Goal: Task Accomplishment & Management: Manage account settings

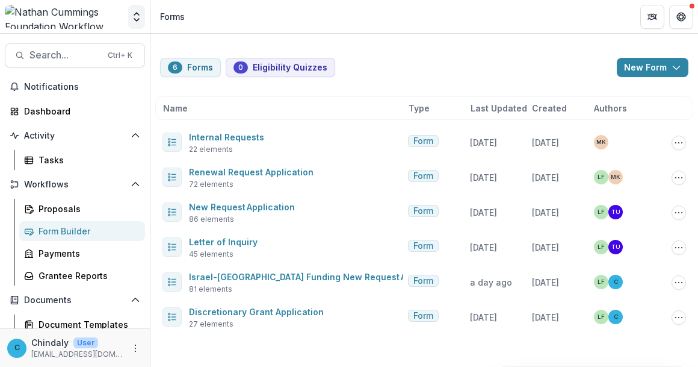
click at [140, 17] on icon "Open entity switcher" at bounding box center [137, 17] width 12 height 12
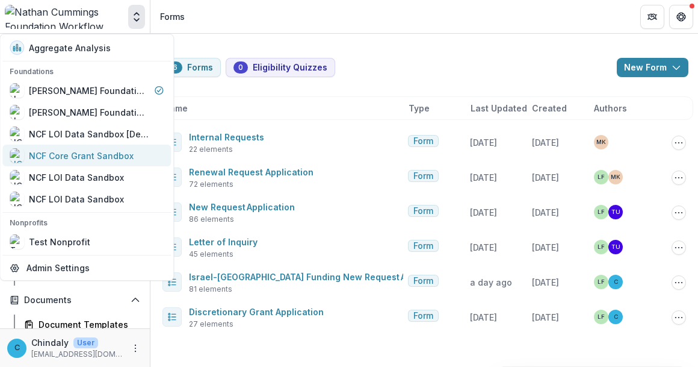
click at [78, 146] on link "NCF Core Grant Sandbox" at bounding box center [86, 155] width 169 height 22
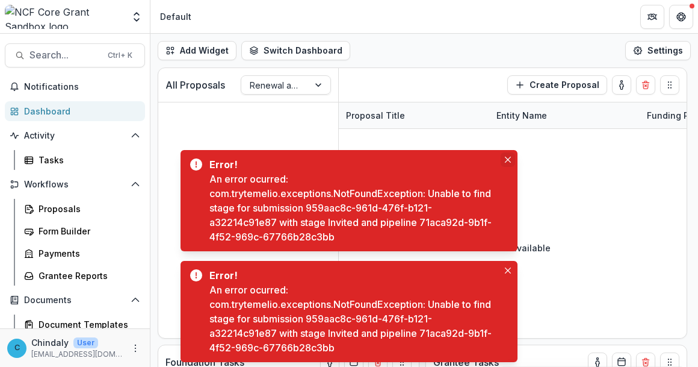
click at [505, 162] on icon "Close" at bounding box center [508, 160] width 6 height 6
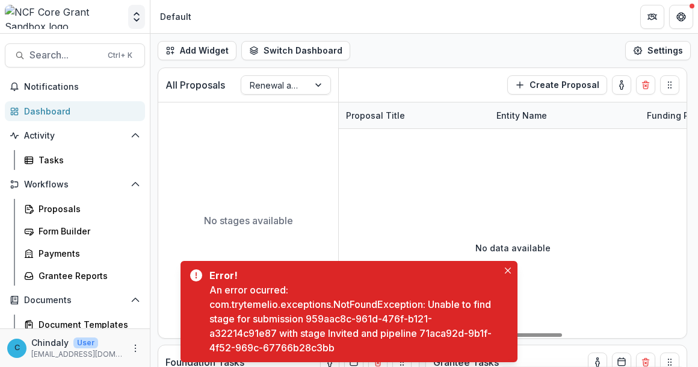
click at [132, 14] on icon "Open entity switcher" at bounding box center [137, 17] width 12 height 12
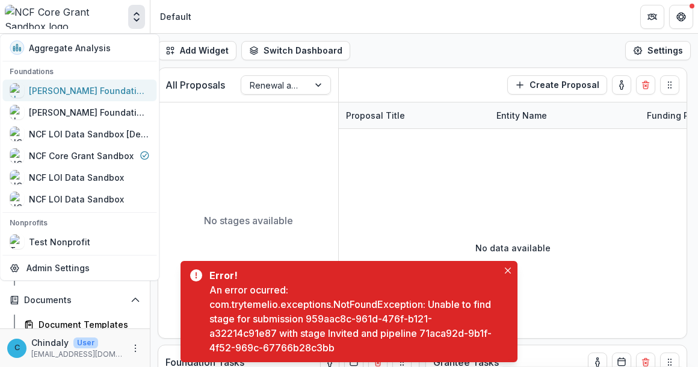
click at [104, 96] on div "[PERSON_NAME] Foundation Workflow Sandbox" at bounding box center [80, 90] width 140 height 14
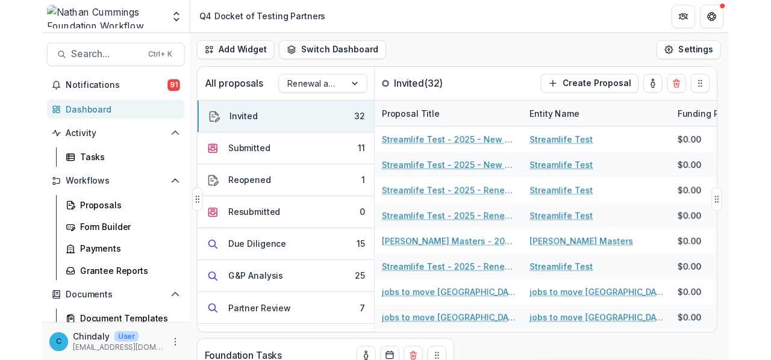
scroll to position [120, 0]
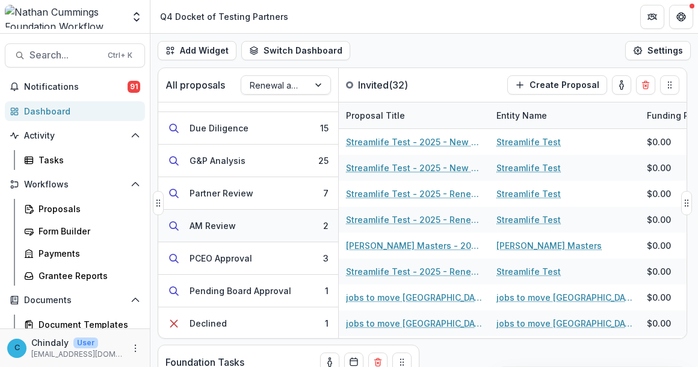
click at [222, 226] on div "AM Review" at bounding box center [213, 225] width 46 height 13
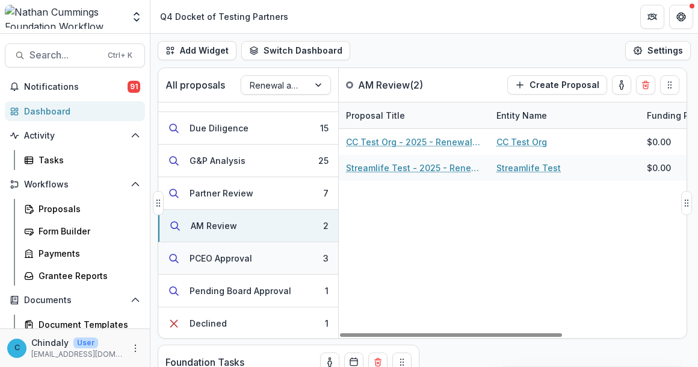
click at [228, 255] on div "PCEO Approval" at bounding box center [221, 258] width 63 height 13
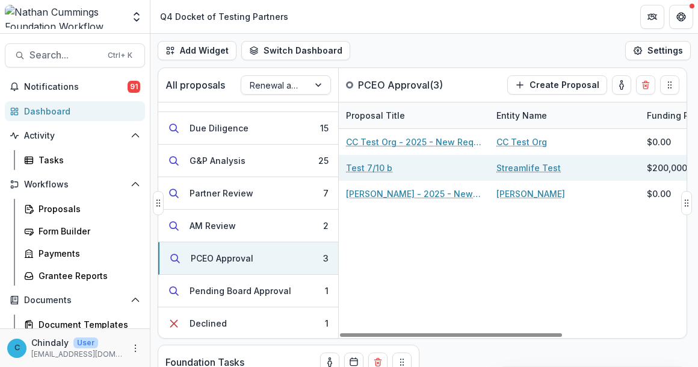
click at [379, 167] on link "Test 7/10 b" at bounding box center [369, 167] width 46 height 13
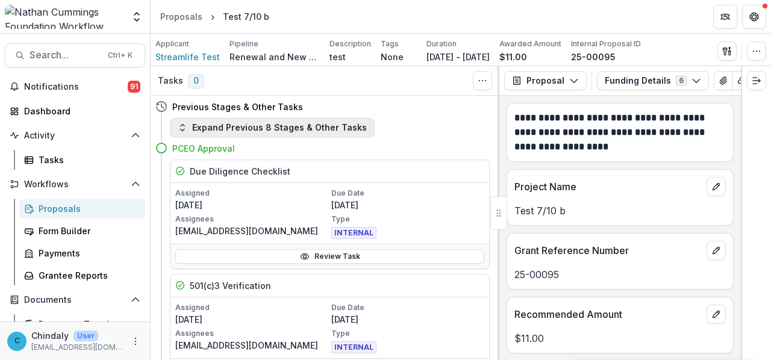
click at [325, 126] on button "Expand Previous 8 Stages & Other Tasks" at bounding box center [272, 127] width 205 height 19
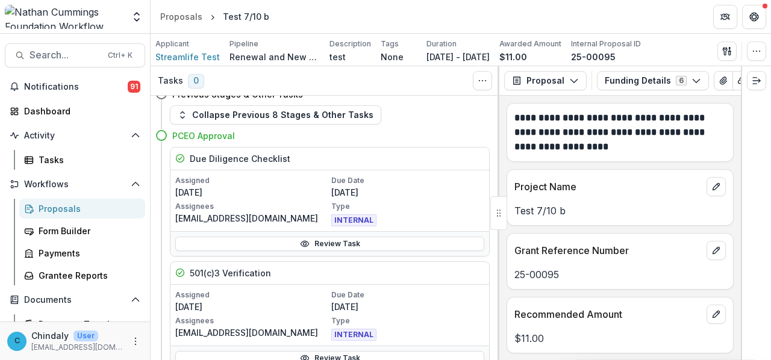
scroll to position [1503, 0]
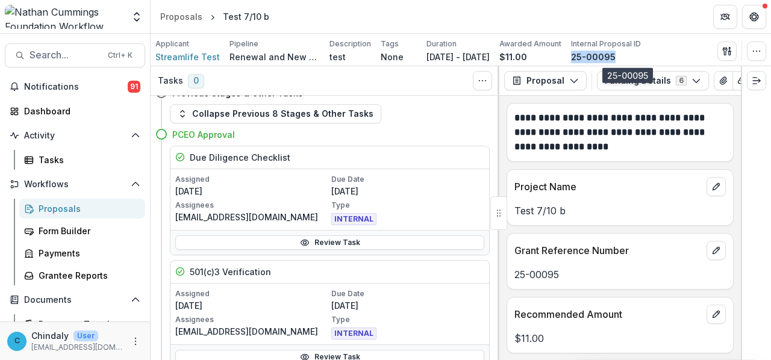
drag, startPoint x: 654, startPoint y: 55, endPoint x: 607, endPoint y: 57, distance: 47.0
click at [607, 57] on div "25-00095" at bounding box center [606, 57] width 70 height 13
copy p "25-00095"
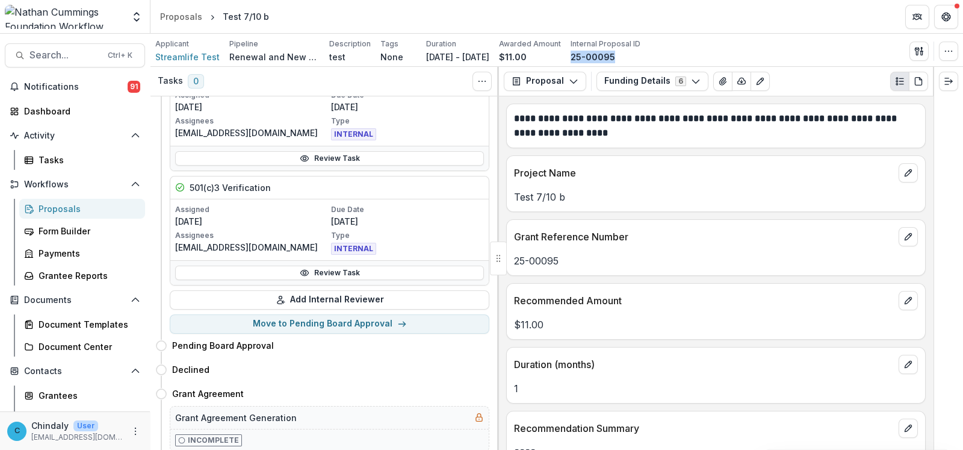
scroll to position [1654, 0]
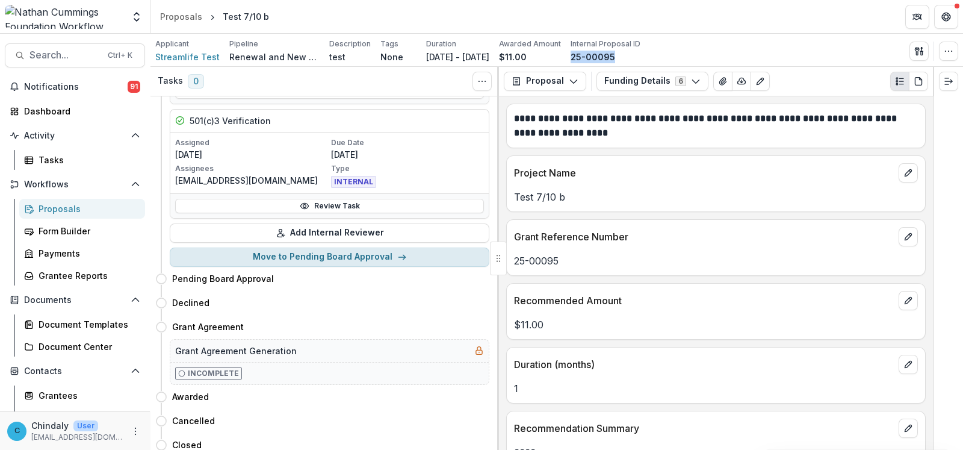
click at [300, 252] on button "Move to Pending Board Approval" at bounding box center [330, 256] width 320 height 19
select select "**********"
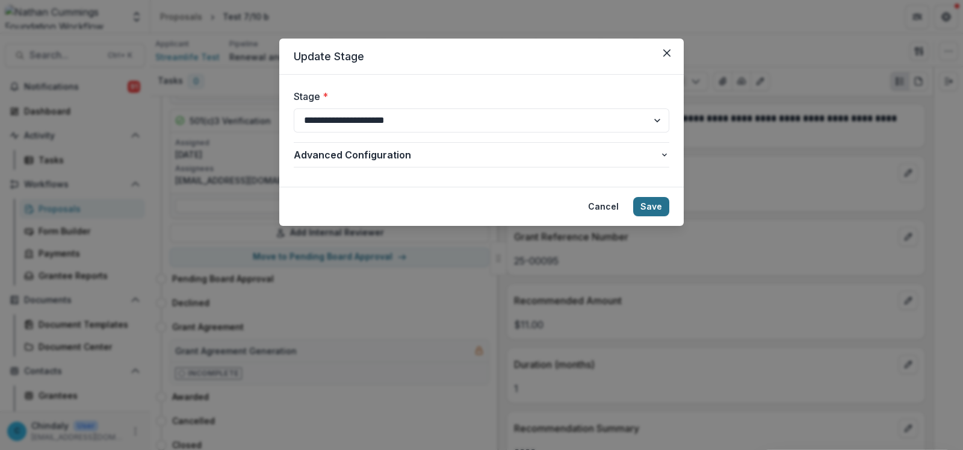
click at [646, 206] on button "Save" at bounding box center [651, 206] width 36 height 19
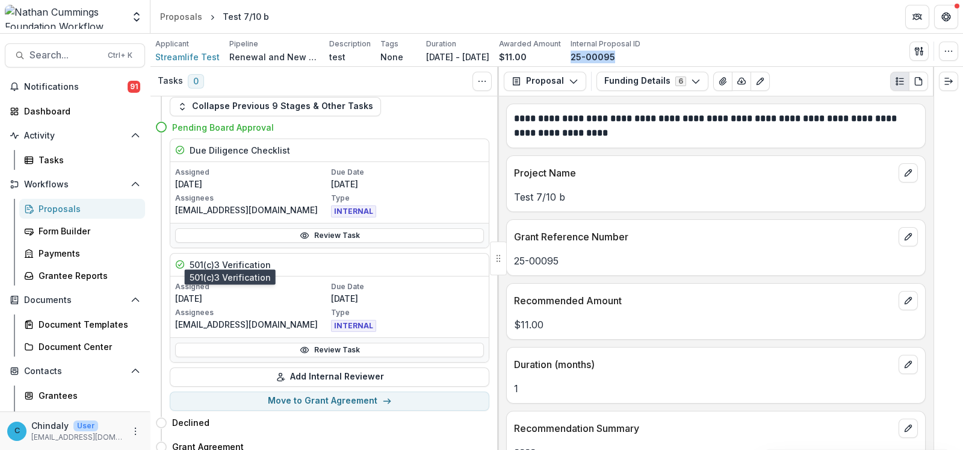
scroll to position [1535, 0]
click at [193, 54] on span "Streamlife Test" at bounding box center [187, 57] width 64 height 13
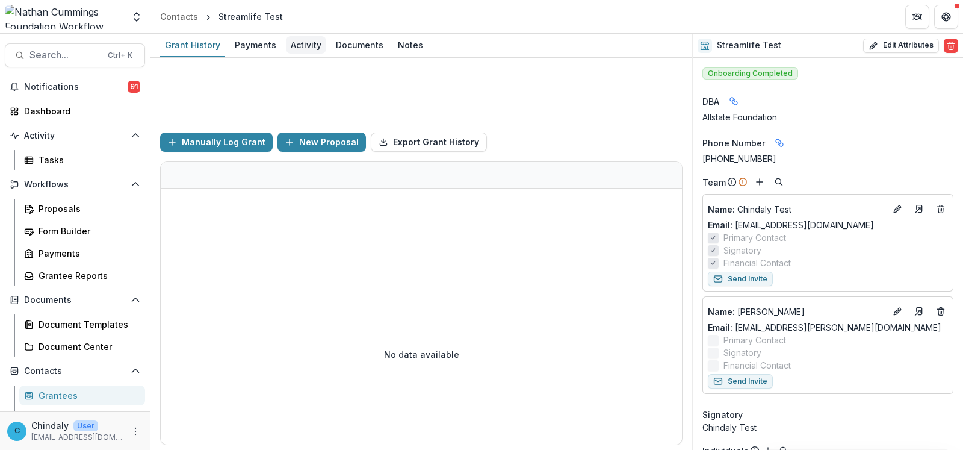
click at [304, 48] on div "Activity" at bounding box center [306, 44] width 40 height 17
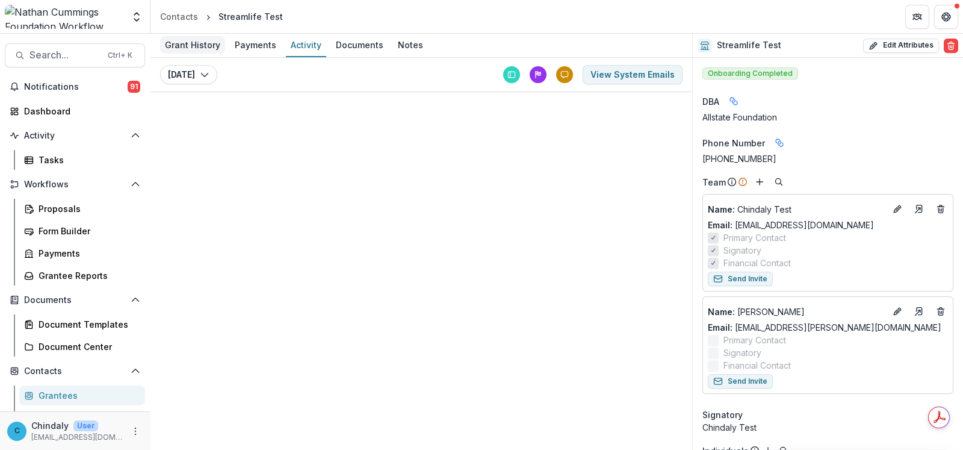
click at [200, 45] on div "Grant History" at bounding box center [192, 44] width 65 height 17
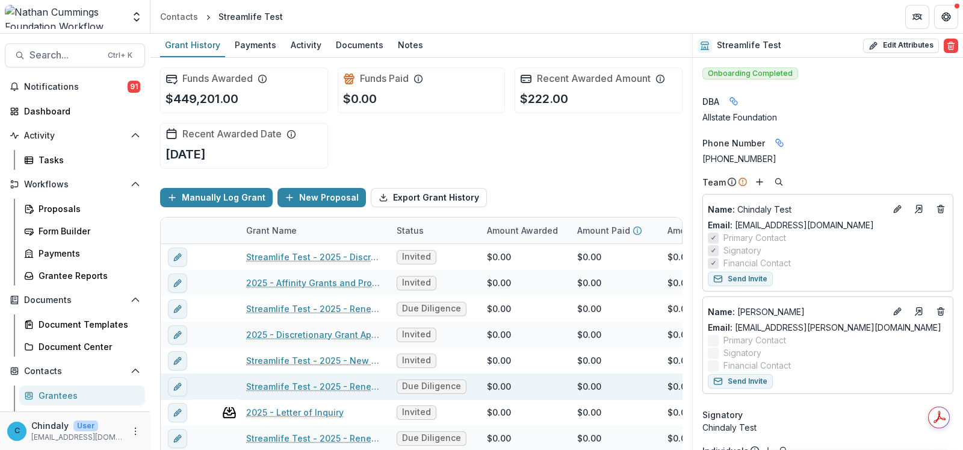
click at [325, 366] on link "Streamlife Test - 2025 - Renewal Grant Call Questions" at bounding box center [314, 386] width 136 height 13
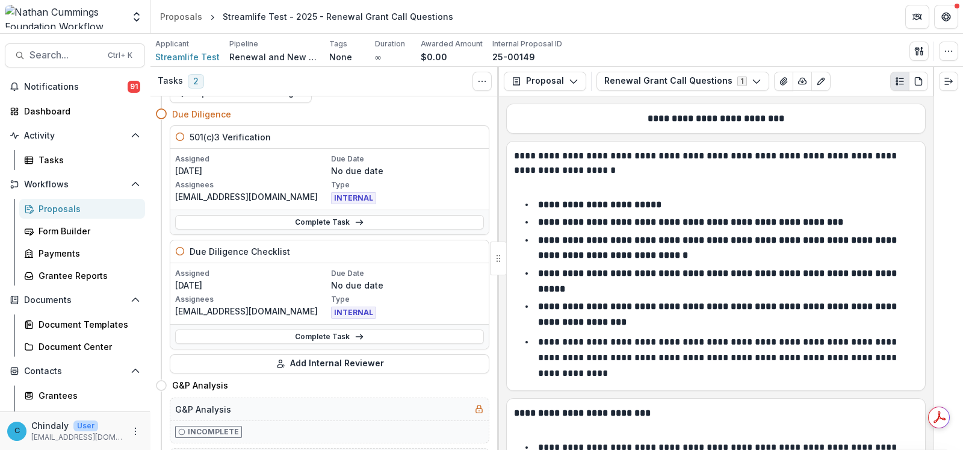
scroll to position [33, 0]
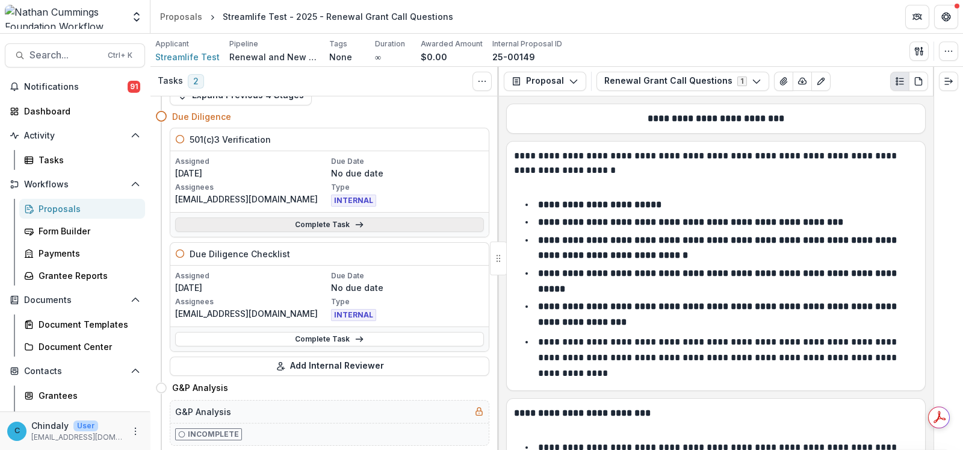
click at [402, 222] on link "Complete Task" at bounding box center [329, 224] width 309 height 14
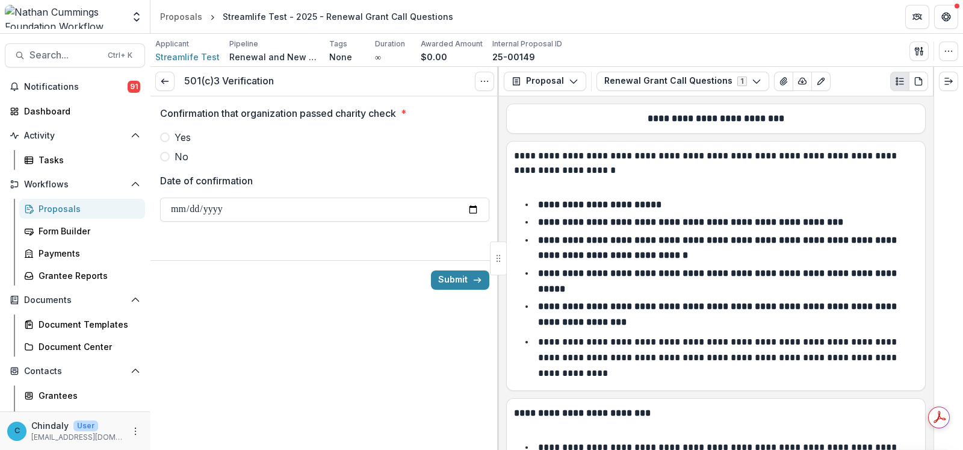
click at [165, 135] on span at bounding box center [165, 137] width 10 height 10
click at [465, 284] on button "Submit" at bounding box center [460, 279] width 58 height 19
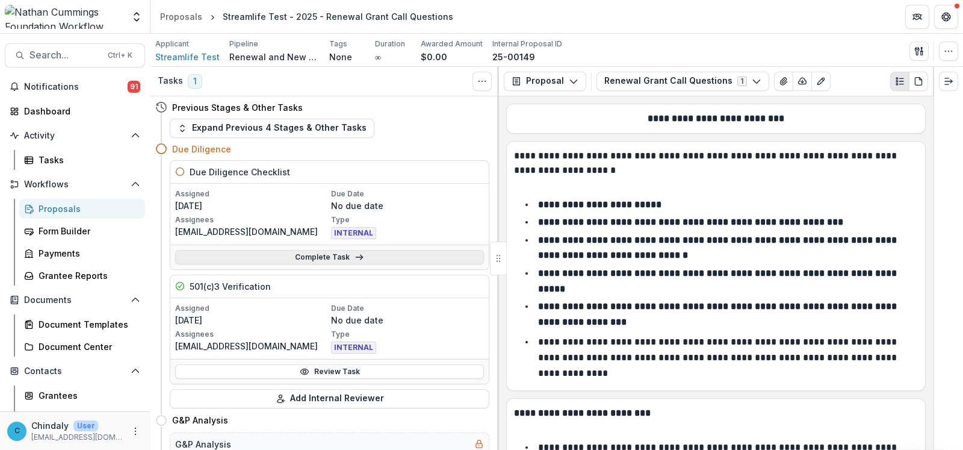
click at [410, 261] on link "Complete Task" at bounding box center [329, 257] width 309 height 14
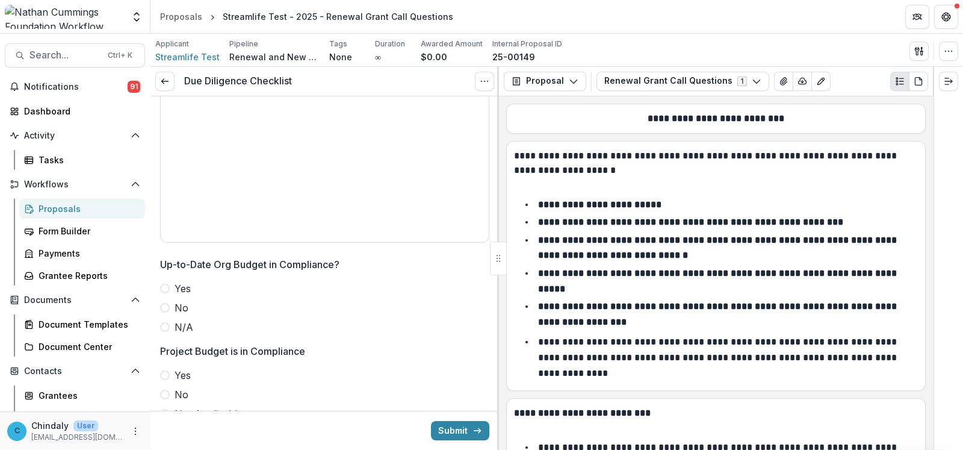
scroll to position [1016, 0]
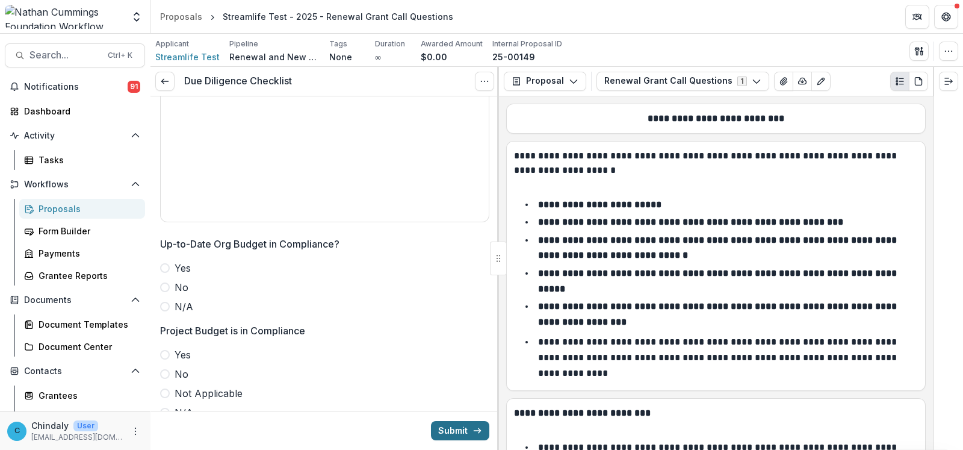
click at [467, 366] on button "Submit" at bounding box center [460, 430] width 58 height 19
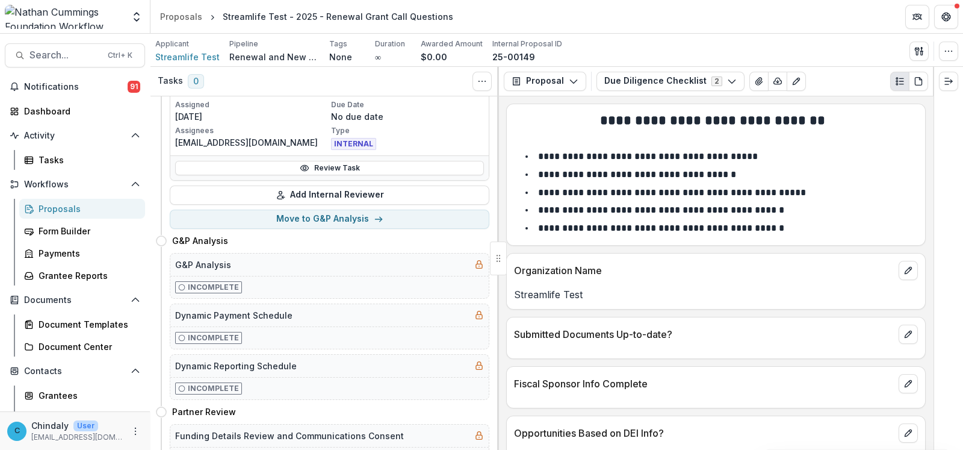
scroll to position [128, 0]
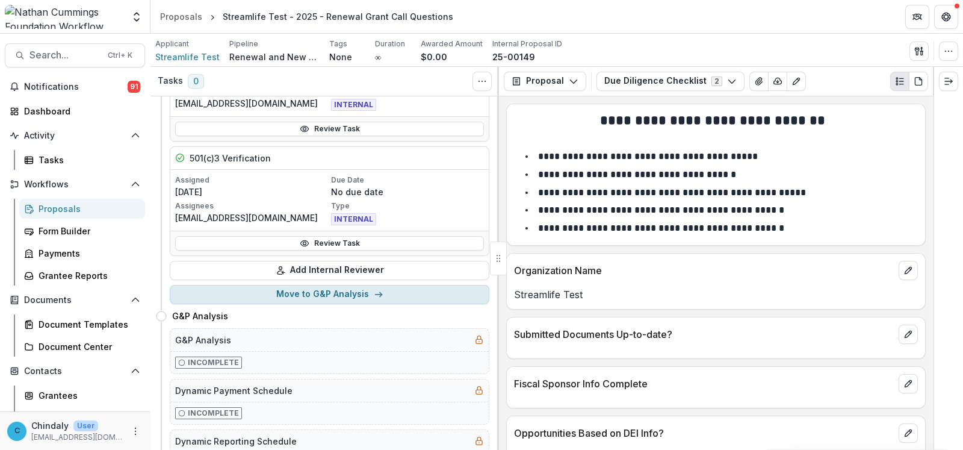
click at [375, 294] on line "button" at bounding box center [378, 294] width 7 height 0
select select "**********"
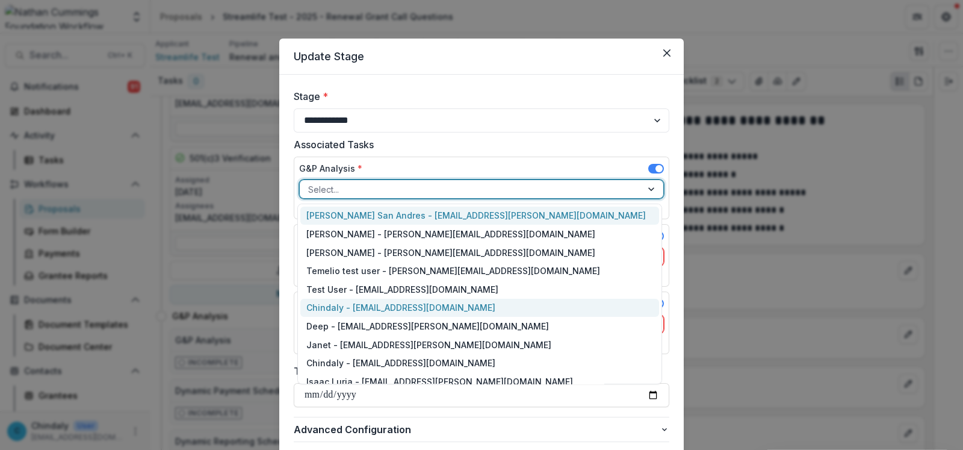
click at [406, 311] on div "Chindaly - [EMAIL_ADDRESS][DOMAIN_NAME]" at bounding box center [479, 308] width 359 height 19
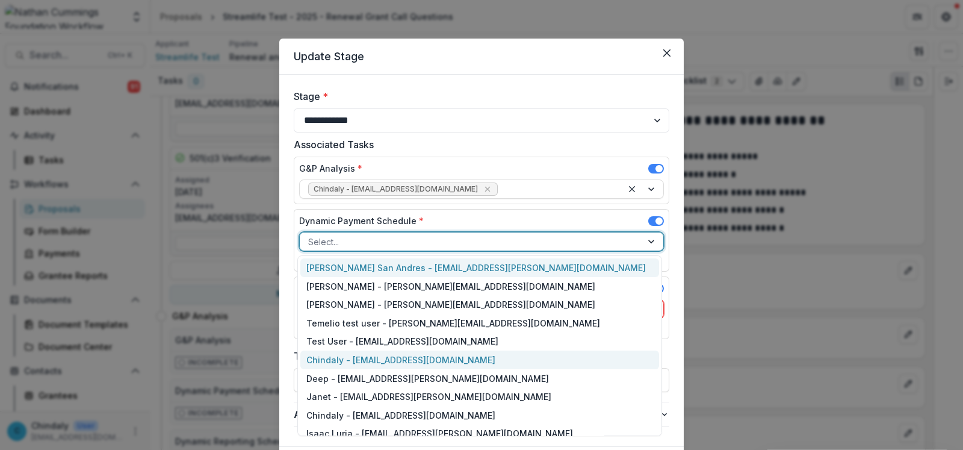
click at [420, 359] on div "Chindaly - [EMAIL_ADDRESS][DOMAIN_NAME]" at bounding box center [479, 359] width 359 height 19
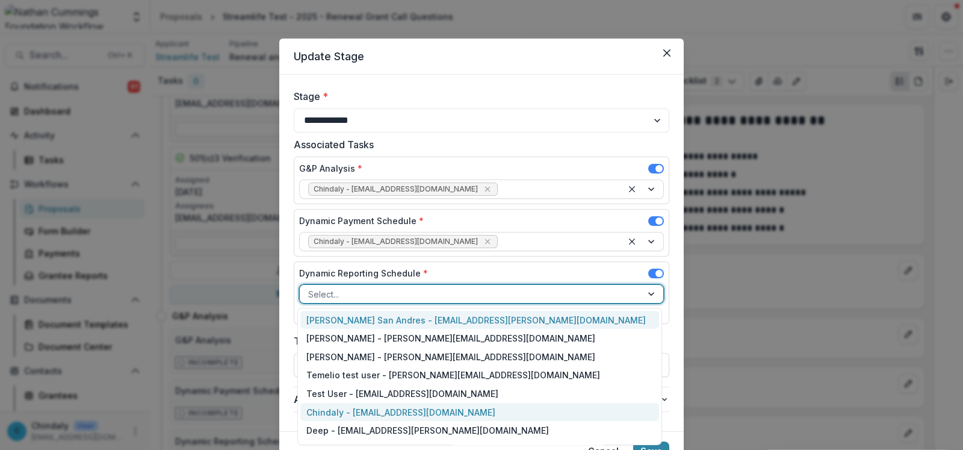
click at [395, 366] on div "Chindaly - [EMAIL_ADDRESS][DOMAIN_NAME]" at bounding box center [479, 412] width 359 height 19
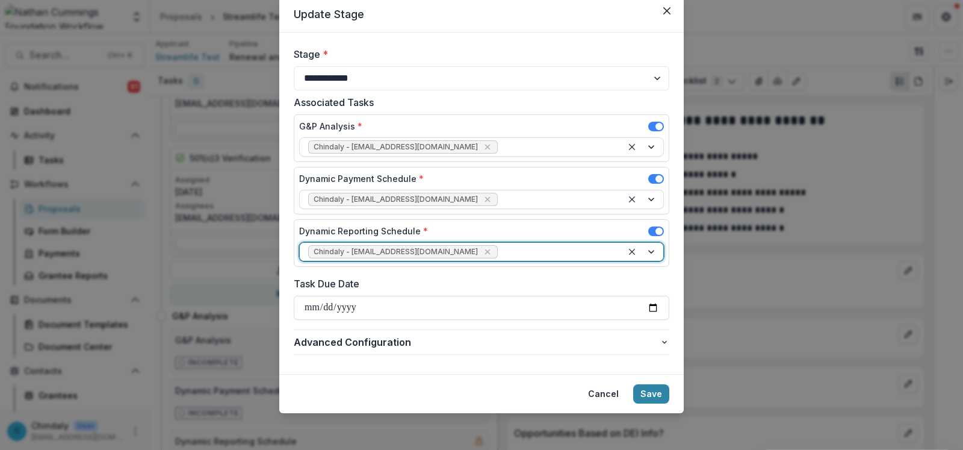
scroll to position [38, 0]
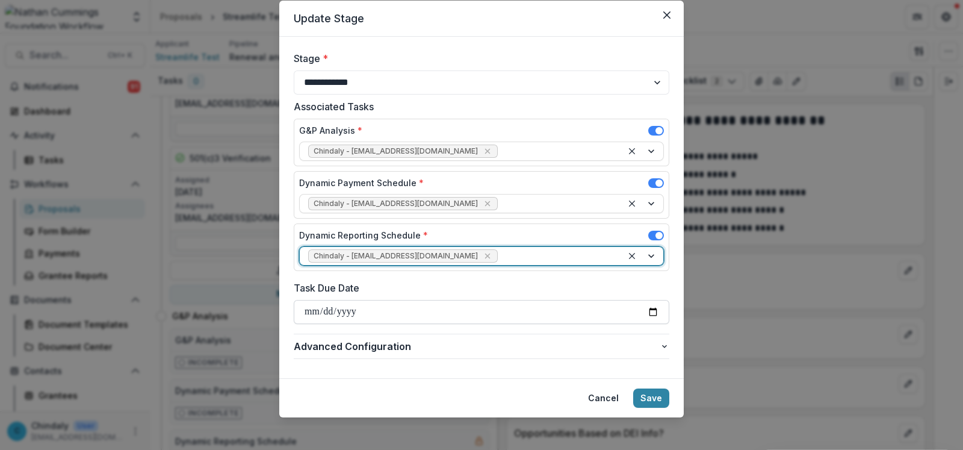
click at [654, 317] on input "Task Due Date" at bounding box center [482, 312] width 376 height 24
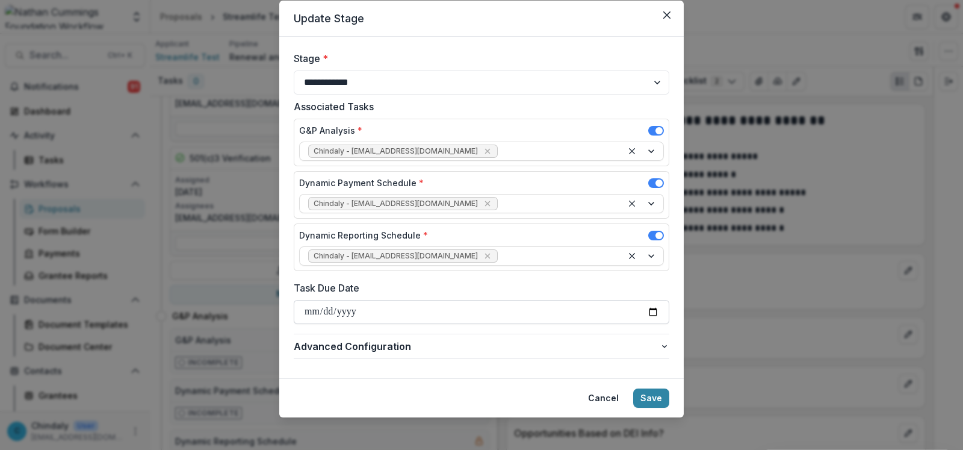
click at [654, 309] on input "Task Due Date" at bounding box center [482, 312] width 376 height 24
type input "**********"
click at [653, 366] on button "Save" at bounding box center [651, 397] width 36 height 19
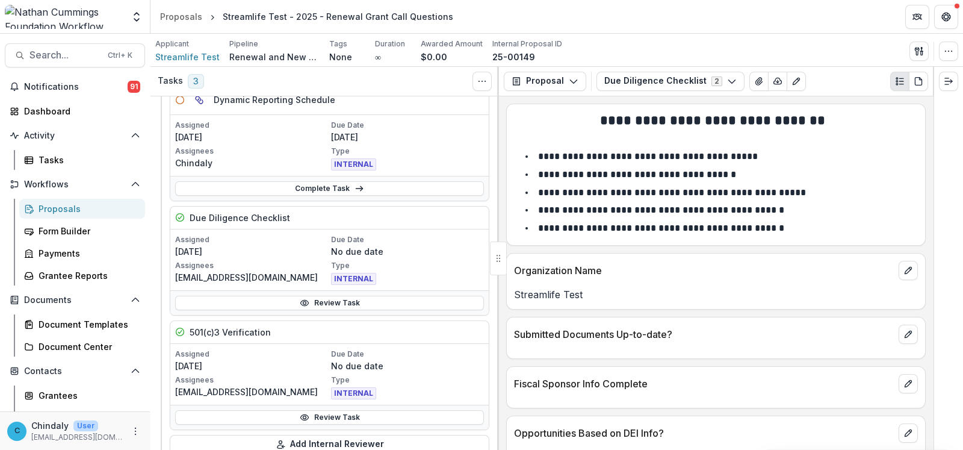
scroll to position [317, 0]
click at [506, 58] on p "25-00149" at bounding box center [513, 57] width 43 height 13
click at [504, 63] on p "25-00149" at bounding box center [513, 57] width 43 height 13
click at [503, 57] on p "25-00149" at bounding box center [513, 57] width 43 height 13
click at [698, 338] on p "Submitted Documents Up-to-date?" at bounding box center [704, 334] width 380 height 14
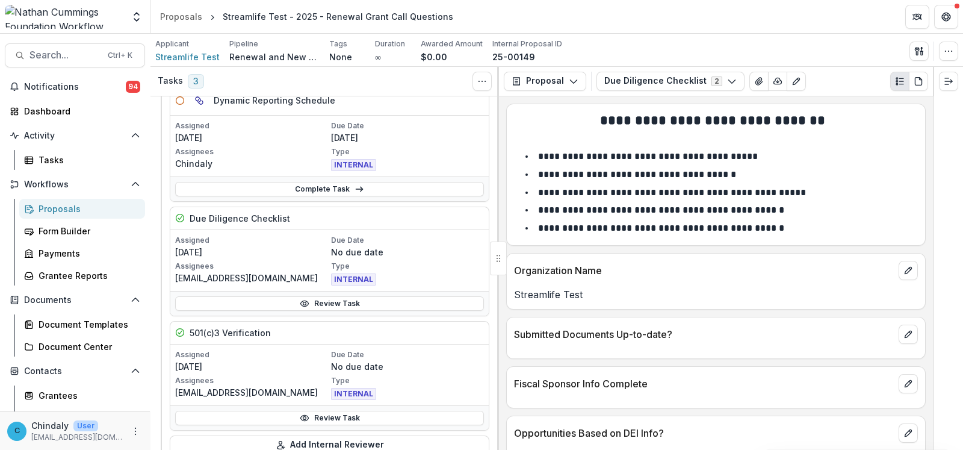
drag, startPoint x: 231, startPoint y: 338, endPoint x: 204, endPoint y: 321, distance: 31.7
click at [229, 328] on div "501(c)3 Verification Assigned [DATE] Due Date No due date Assignees [EMAIL_ADDR…" at bounding box center [330, 376] width 320 height 110
click at [698, 167] on li "**********" at bounding box center [724, 175] width 390 height 16
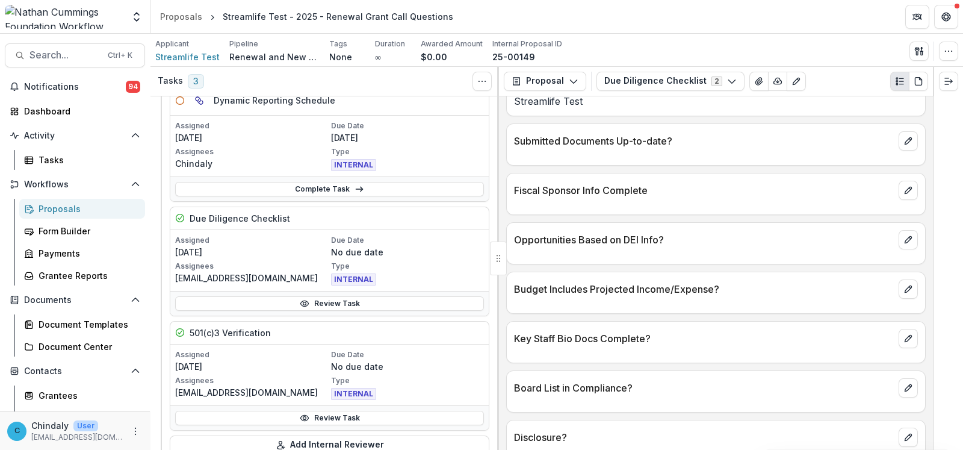
scroll to position [194, 0]
